Goal: Navigation & Orientation: Find specific page/section

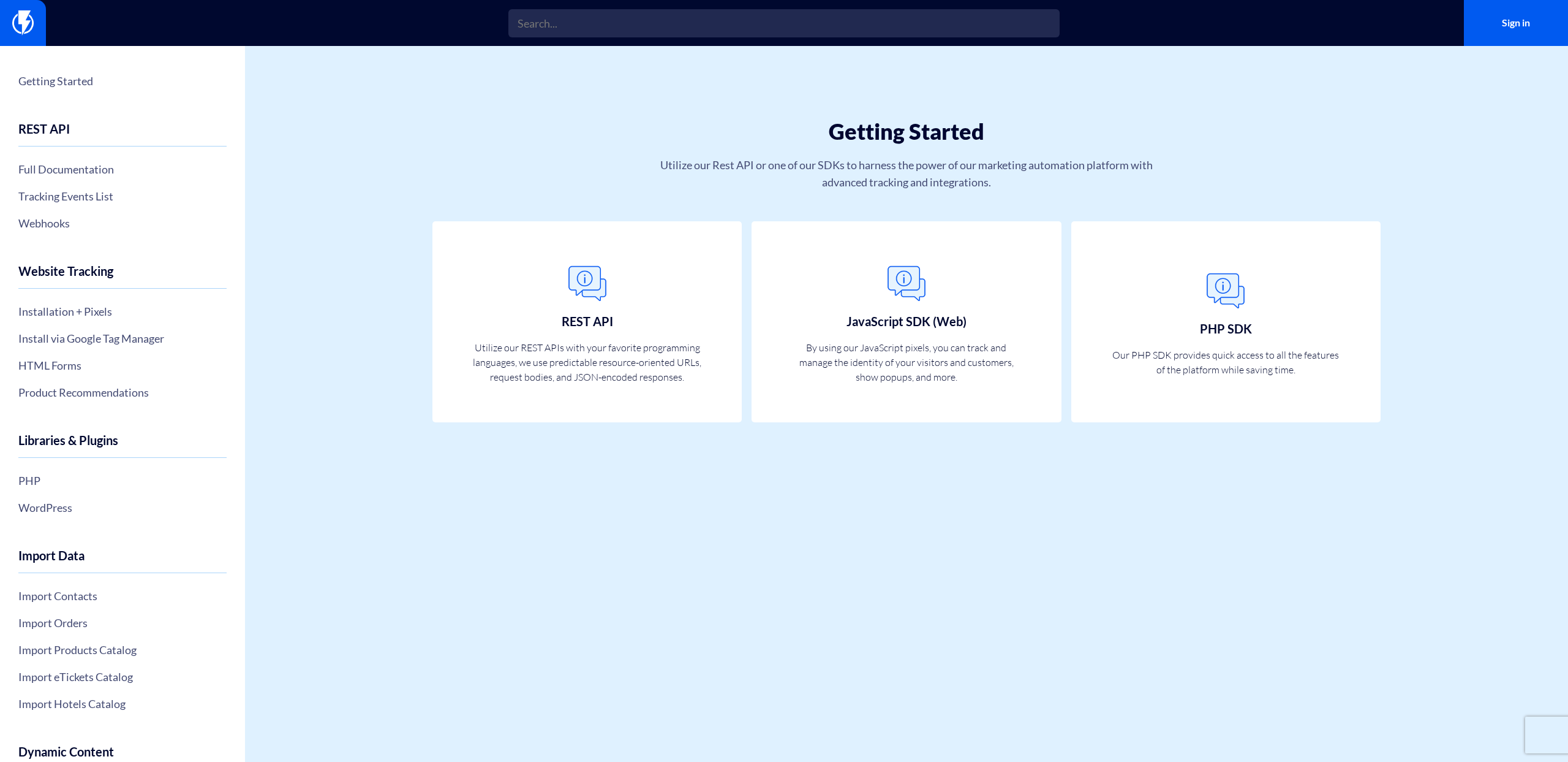
click at [1158, 102] on div "Getting Started Utilize our Rest API or one of our SDKs to harness the power of…" at bounding box center [906, 133] width 1041 height 175
click at [30, 10] on link at bounding box center [23, 23] width 46 height 46
click at [23, 21] on img at bounding box center [23, 23] width 21 height 25
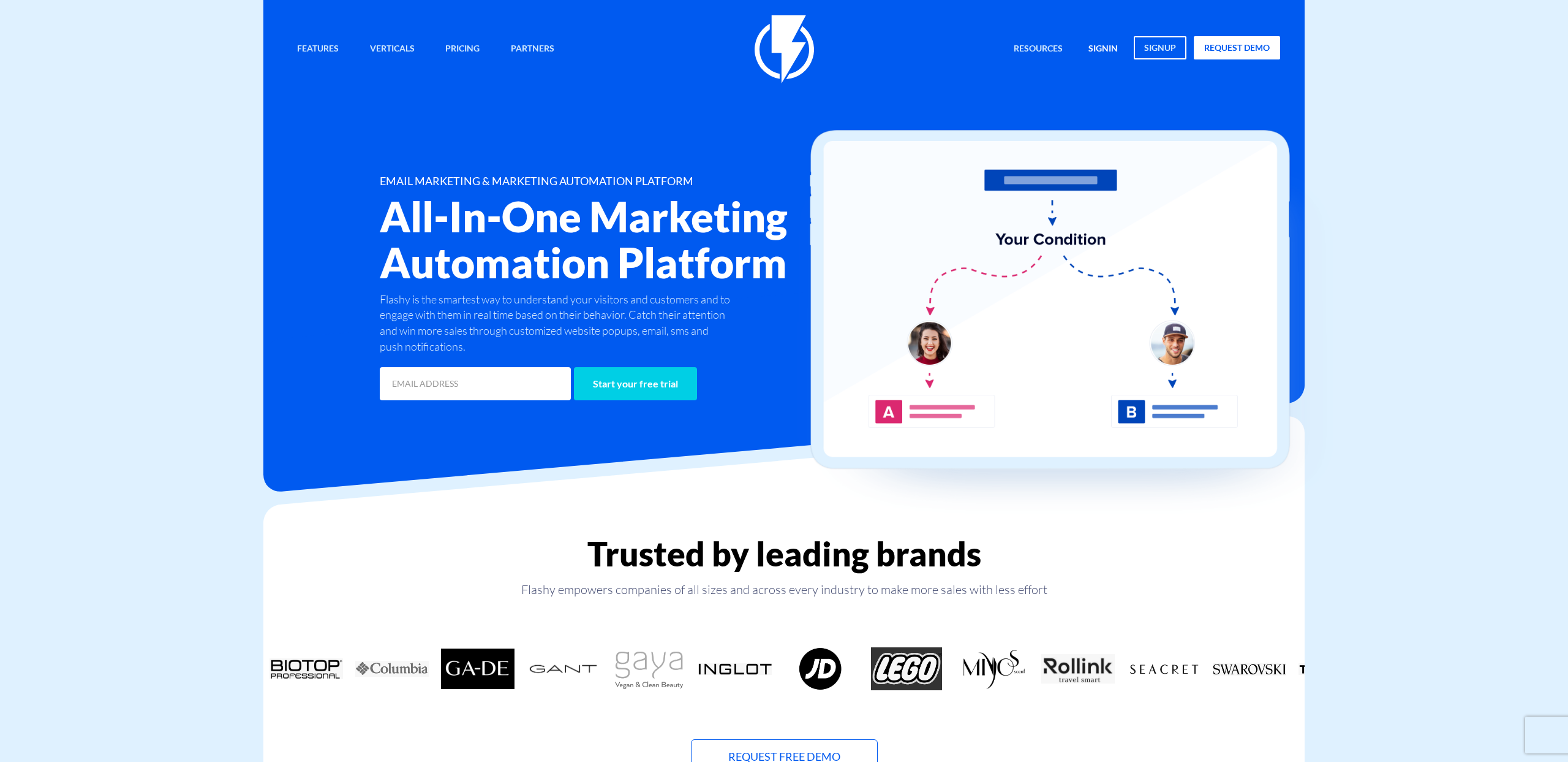
click at [1101, 52] on link "signin" at bounding box center [1103, 50] width 48 height 26
click at [1105, 51] on link "signin" at bounding box center [1103, 50] width 48 height 26
